Goal: Find specific page/section: Find specific page/section

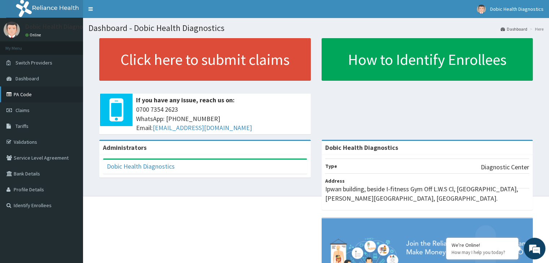
click at [47, 95] on link "PA Code" at bounding box center [41, 95] width 83 height 16
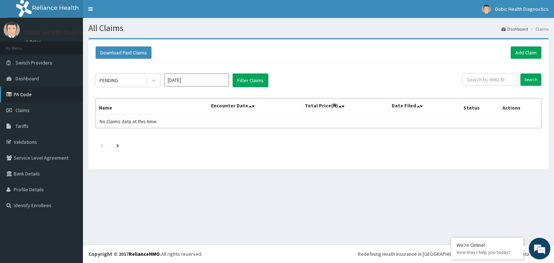
click at [34, 91] on link "PA Code" at bounding box center [41, 95] width 83 height 16
